Goal: Task Accomplishment & Management: Manage account settings

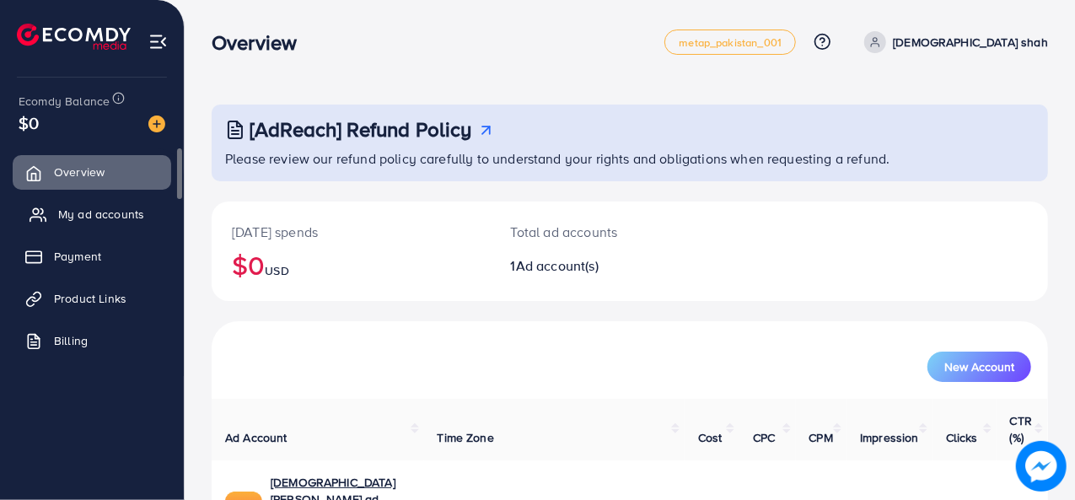
click at [60, 218] on span "My ad accounts" at bounding box center [101, 214] width 86 height 17
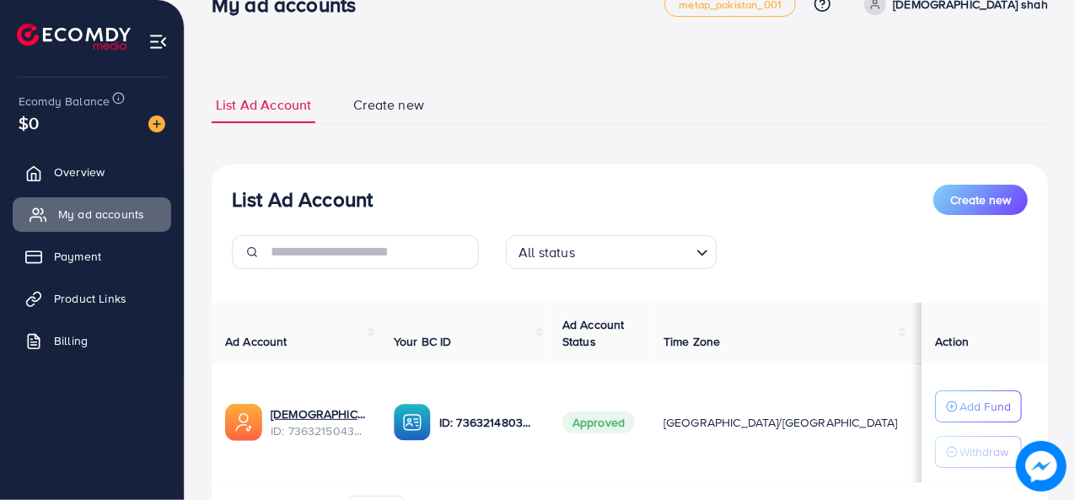
scroll to position [140, 0]
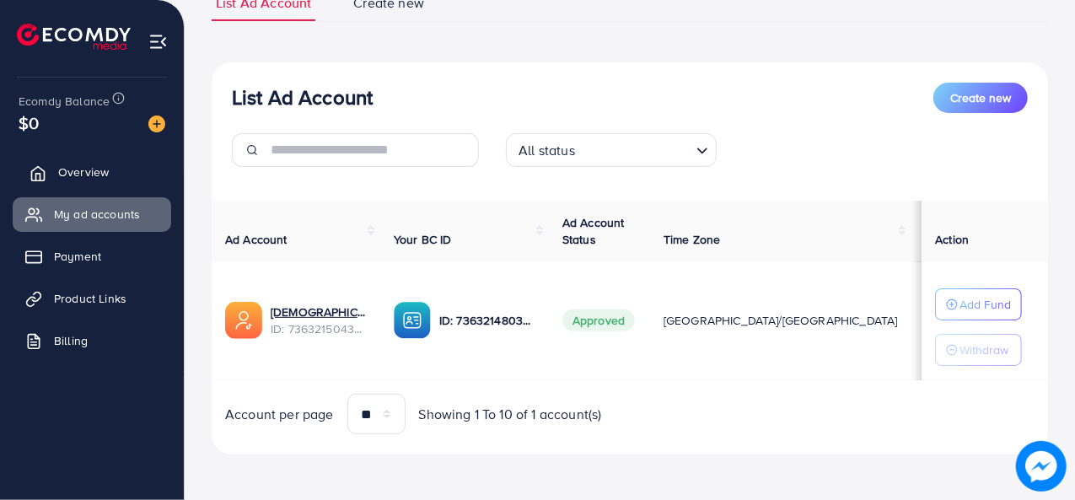
click at [40, 167] on icon at bounding box center [38, 173] width 17 height 17
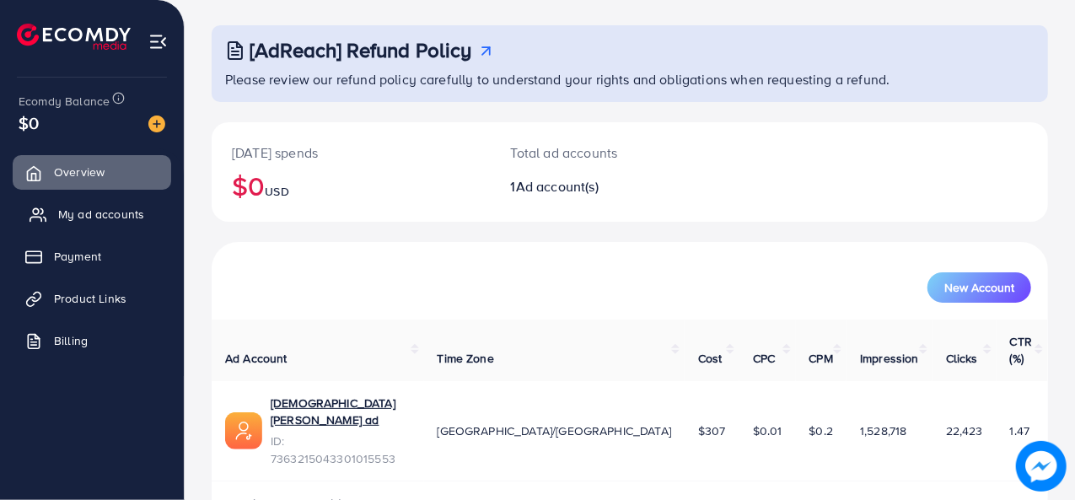
click at [69, 229] on link "My ad accounts" at bounding box center [92, 214] width 159 height 34
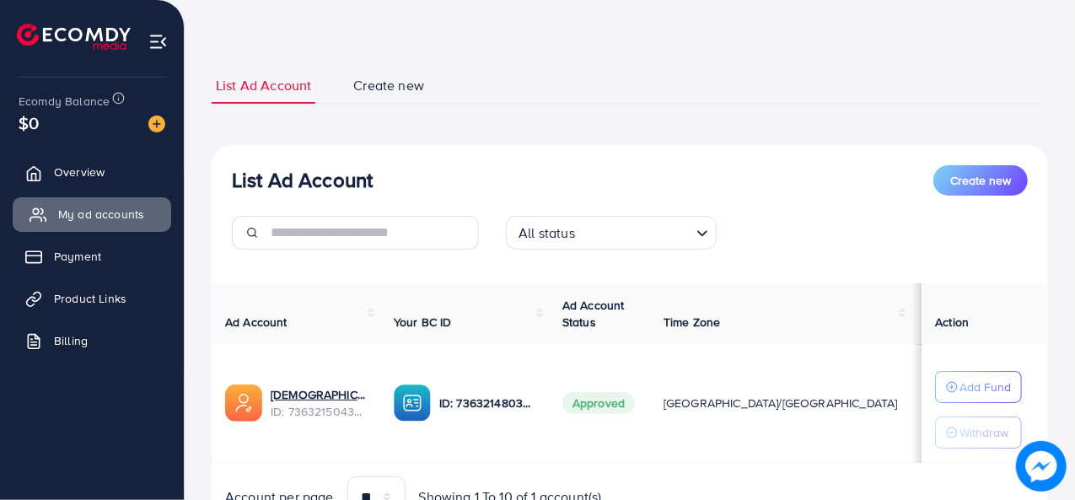
scroll to position [140, 0]
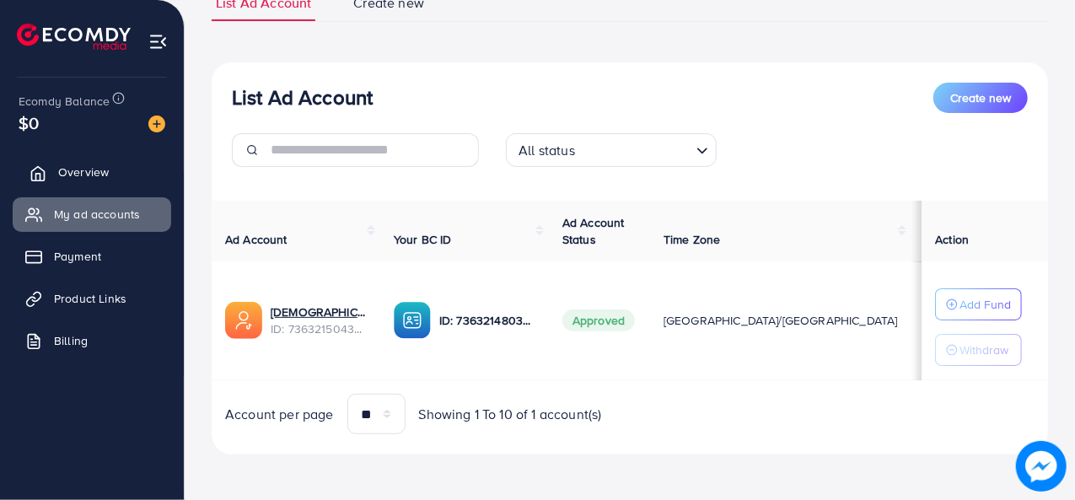
click at [51, 162] on link "Overview" at bounding box center [92, 172] width 159 height 34
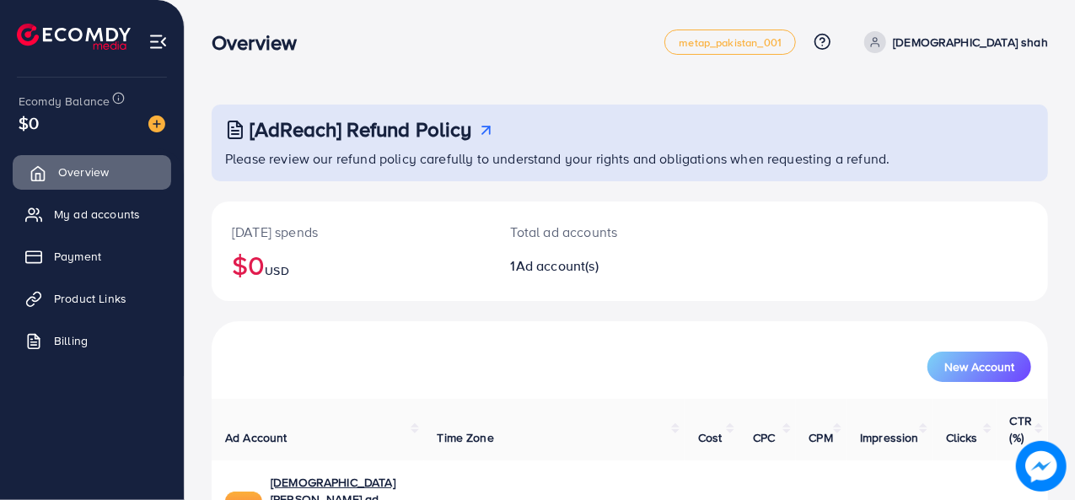
scroll to position [79, 0]
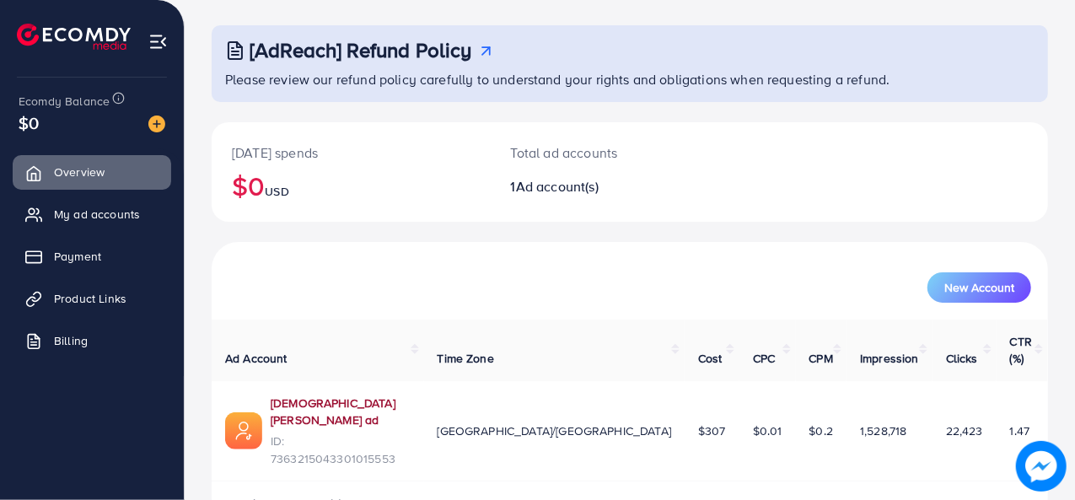
click at [313, 395] on link "[DEMOGRAPHIC_DATA] [PERSON_NAME] ad" at bounding box center [341, 412] width 140 height 35
